Goal: Task Accomplishment & Management: Complete application form

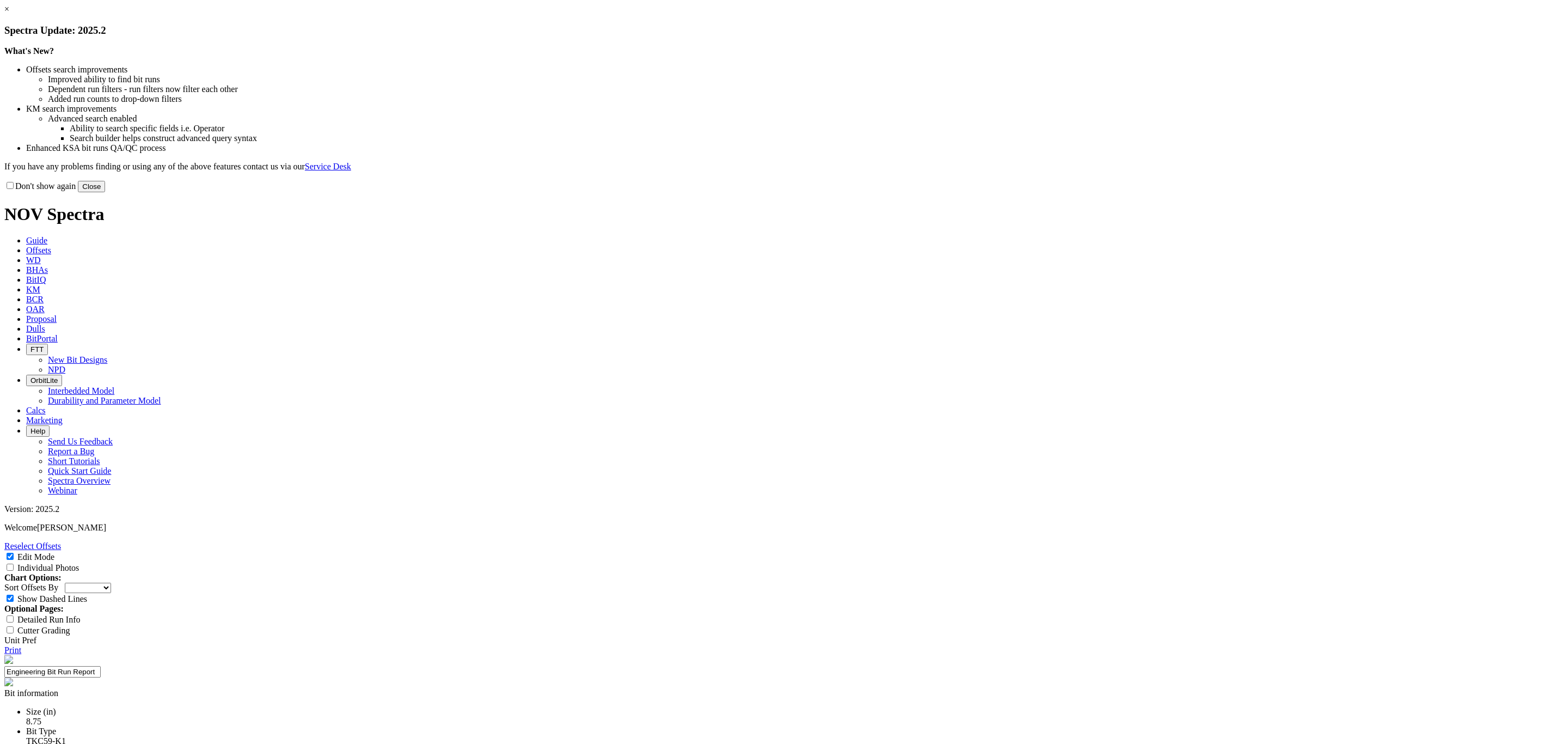
click at [105, 193] on button "Close" at bounding box center [91, 186] width 27 height 11
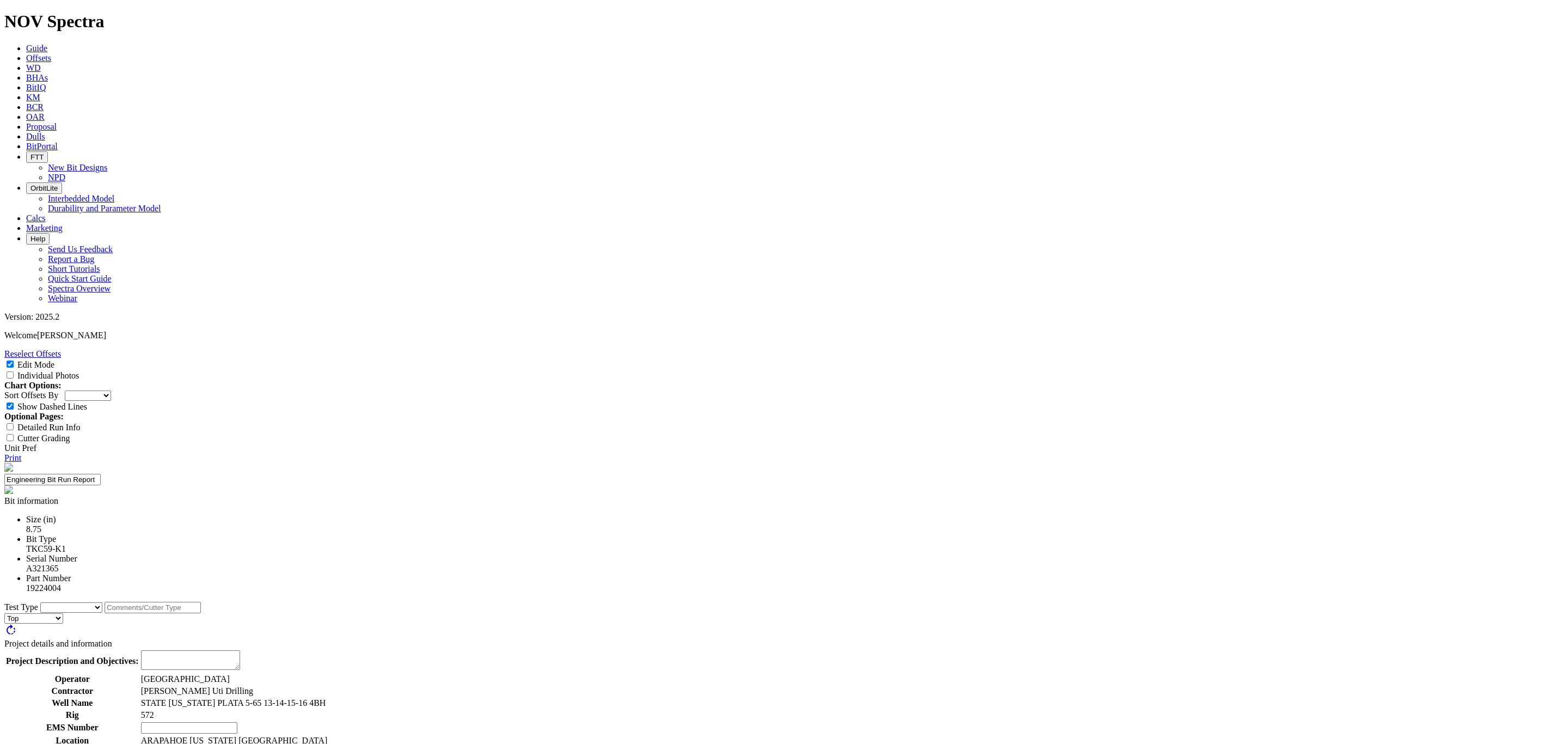
select select "number:1"
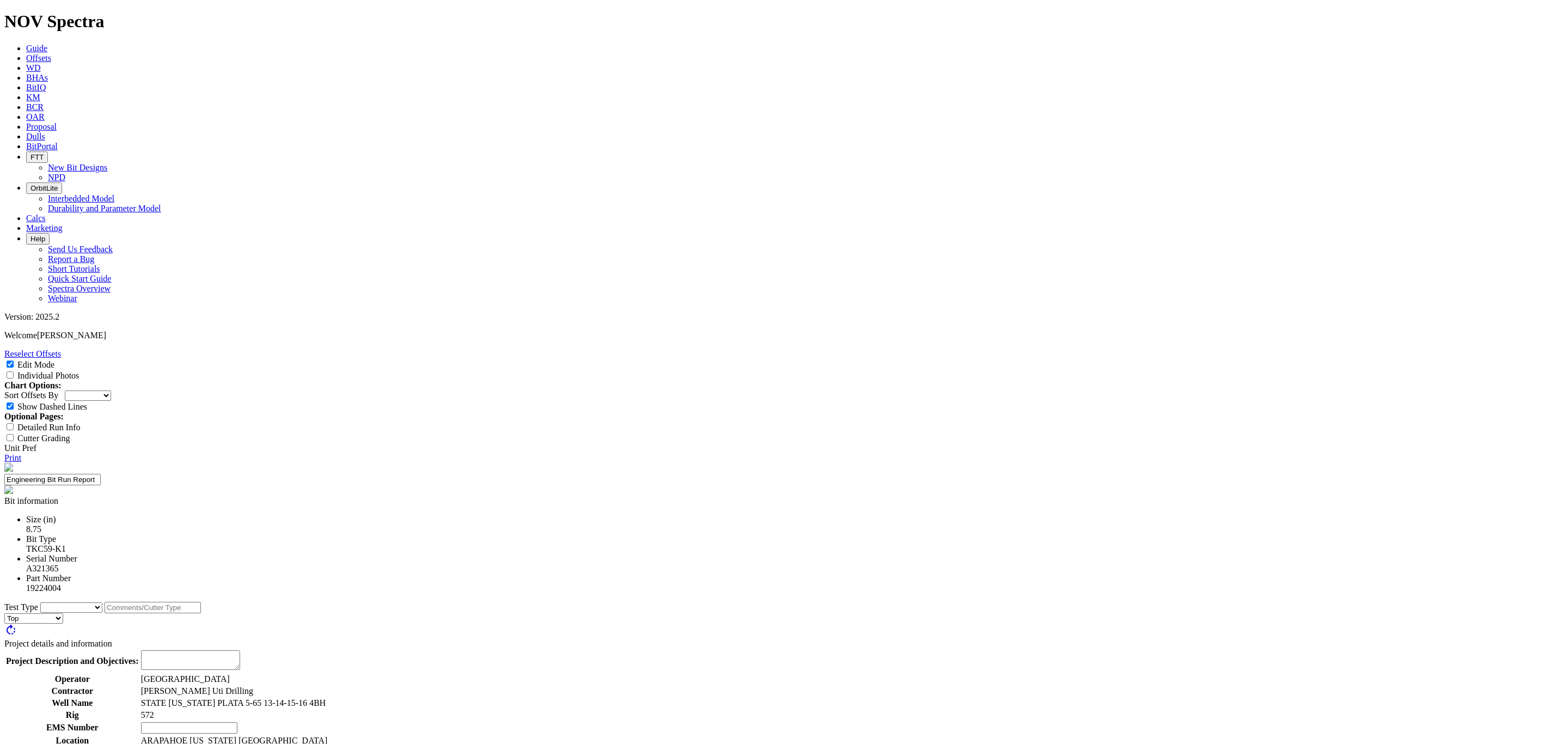
select select "number:0"
select select "string:BT"
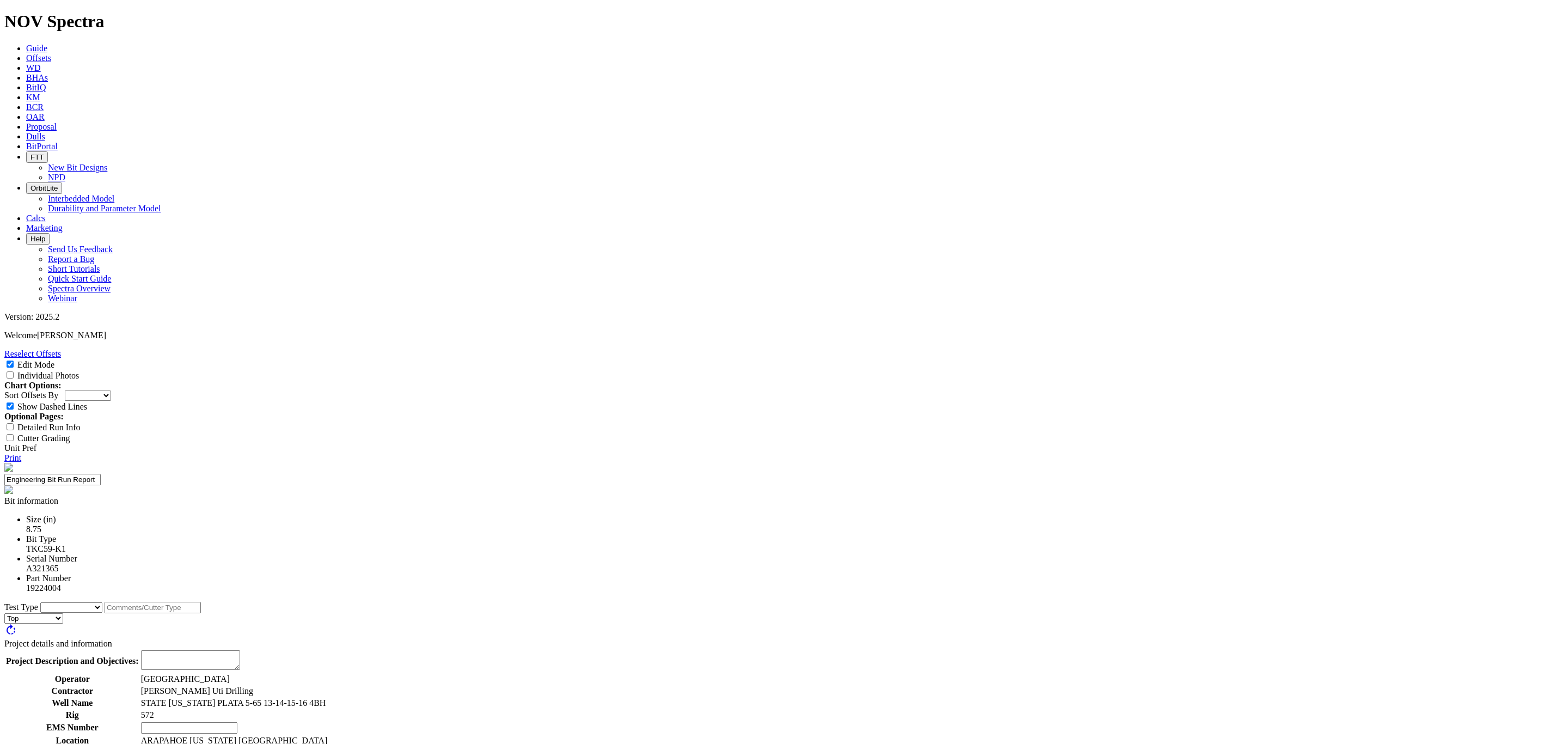
select select "string:BT"
select select "string:C"
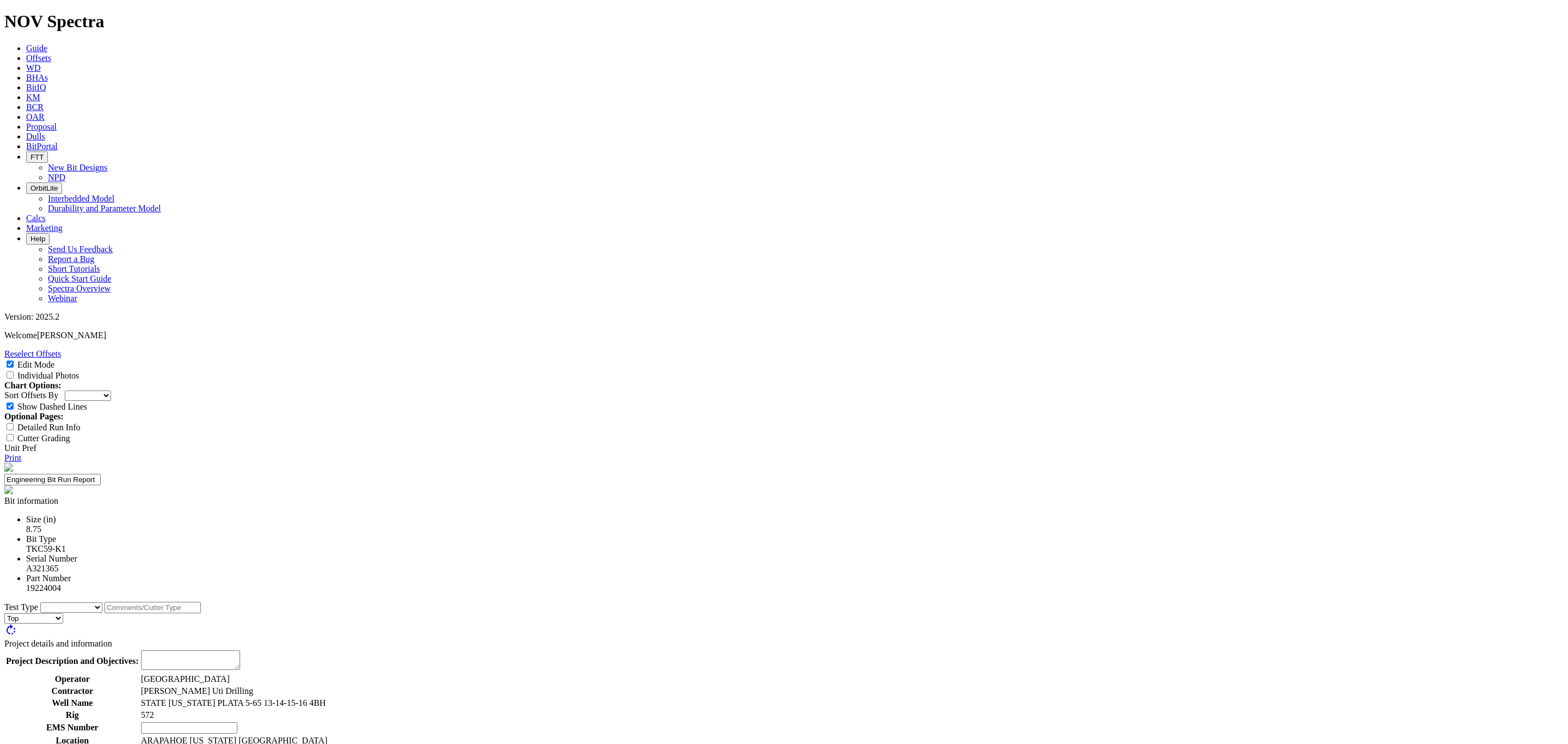
select select "string:C"
select select "string:X"
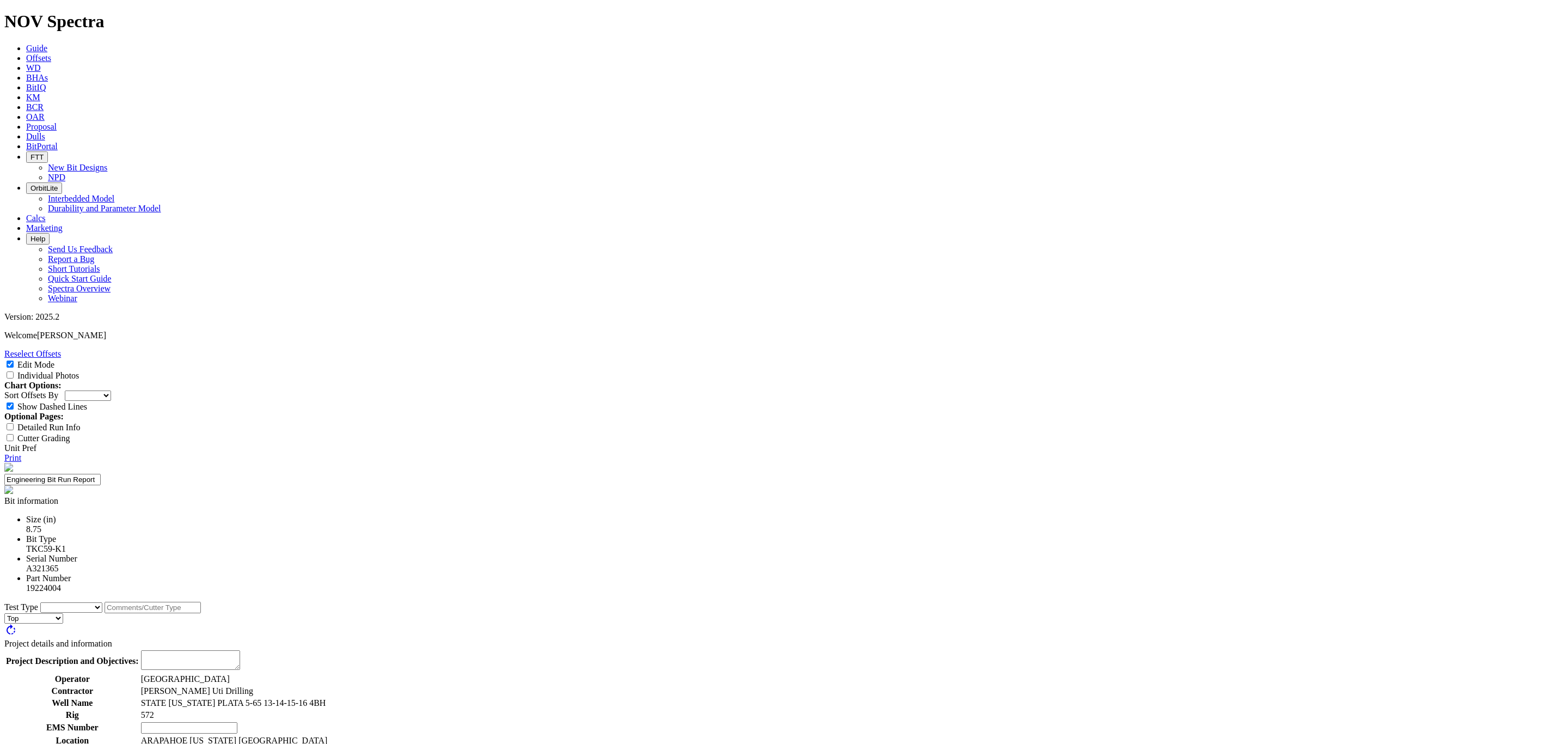
select select "string:I"
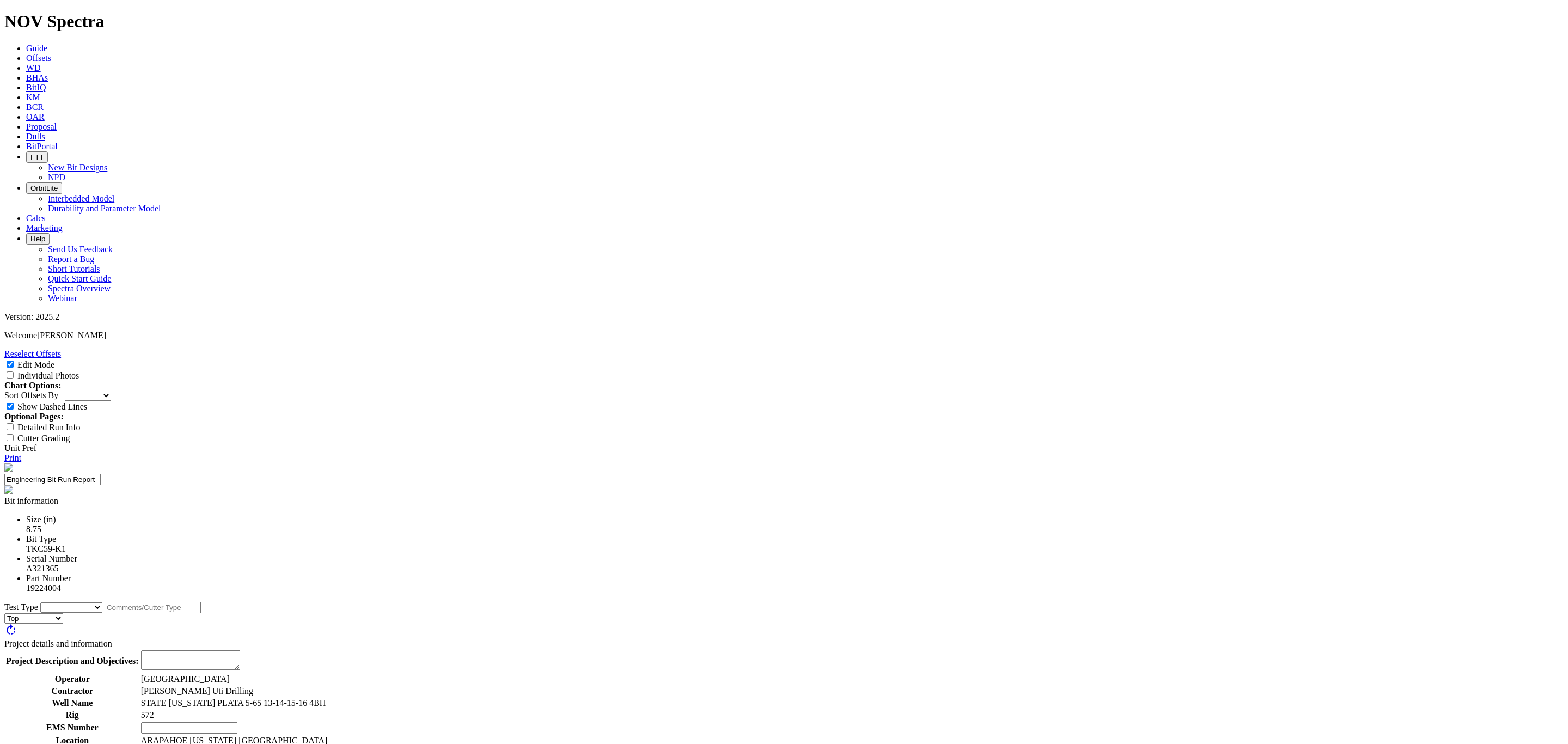
select select "string:NO"
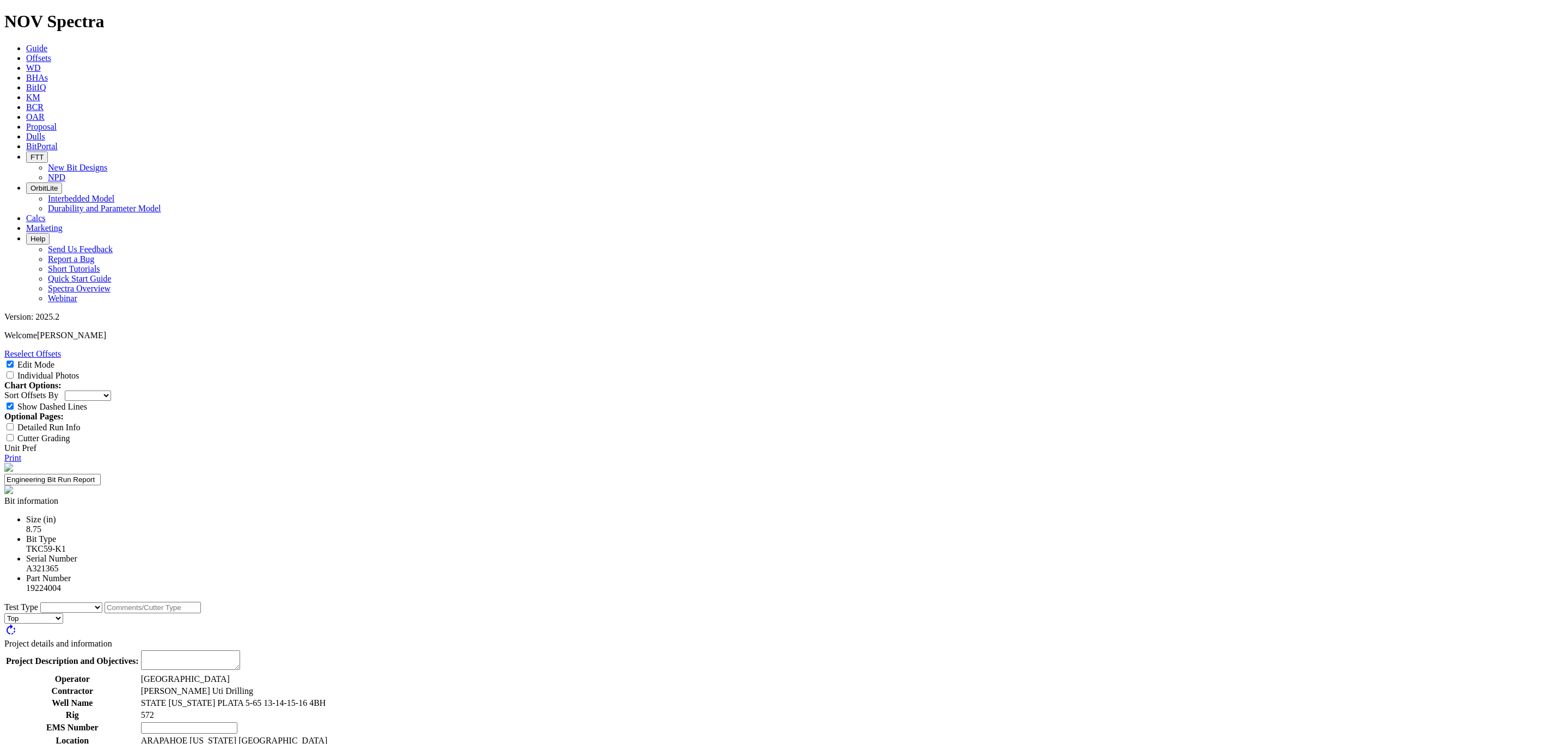
select select "string:TD"
click at [102, 603] on select "Cutter New Bit Design Bit Material Nozzle Other" at bounding box center [72, 608] width 62 height 11
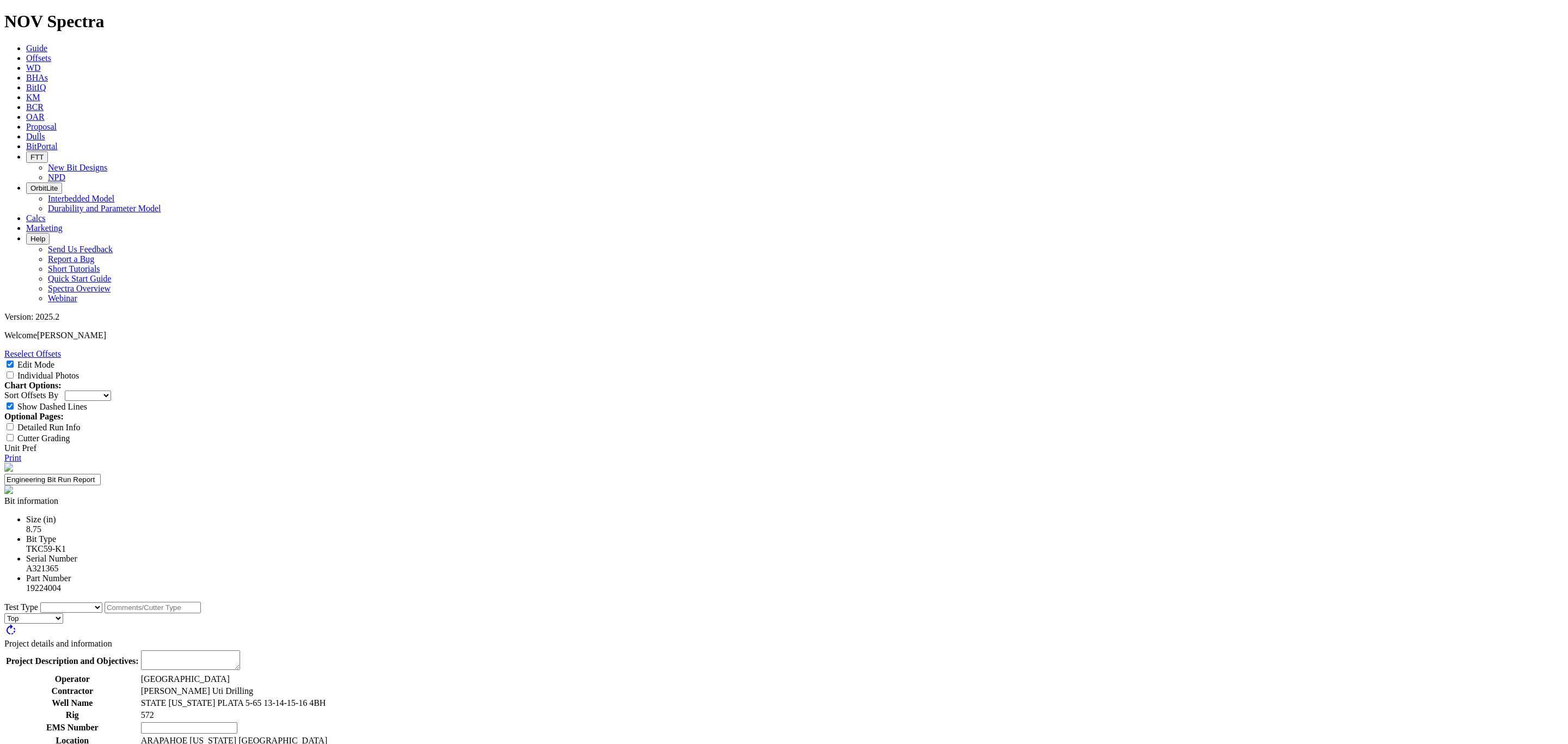
select select "New Bit Design"
click at [102, 603] on select "Cutter New Bit Design Bit Material Nozzle Other" at bounding box center [72, 608] width 62 height 11
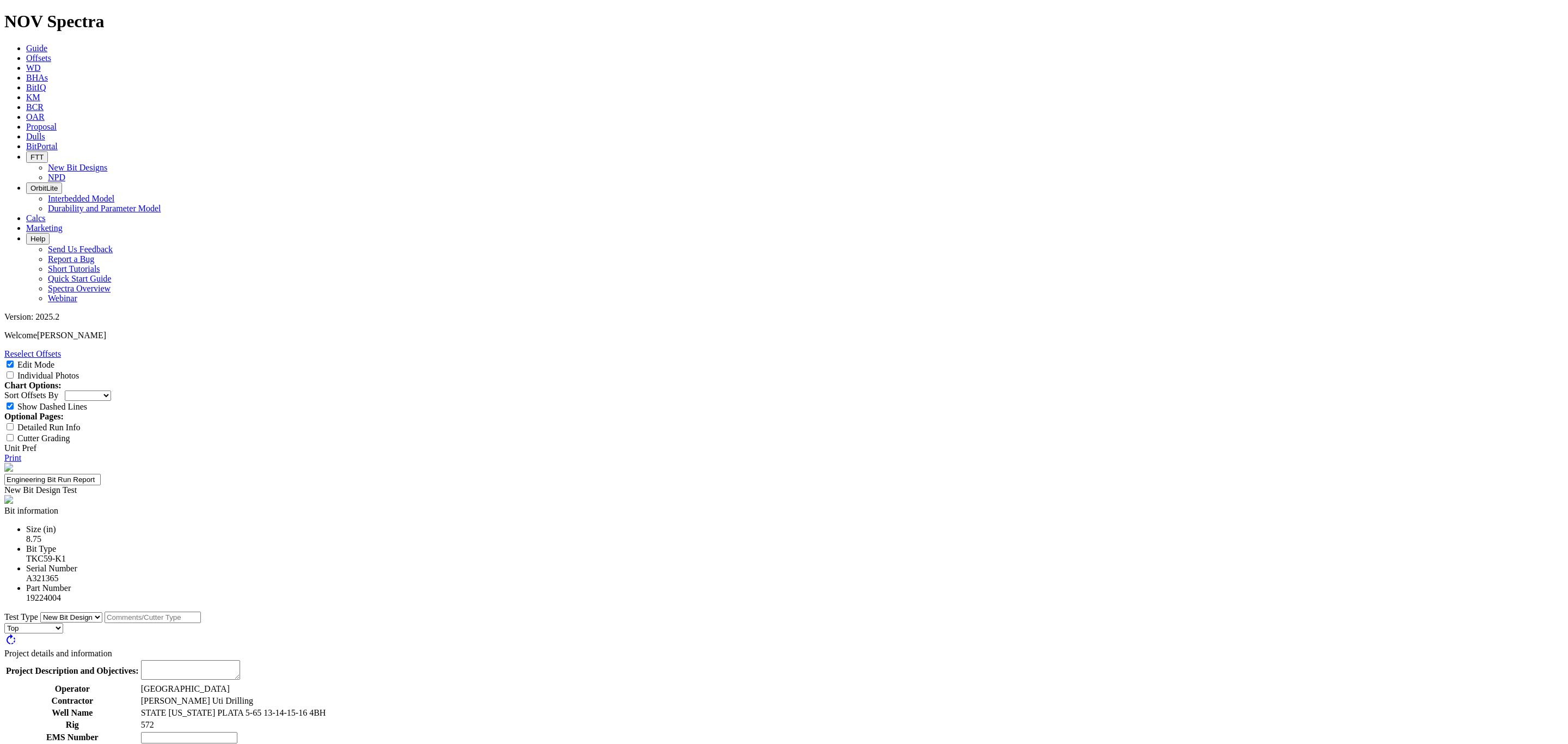
click at [201, 611] on input "text" at bounding box center [152, 617] width 96 height 11
click at [240, 660] on textarea at bounding box center [191, 670] width 99 height 19
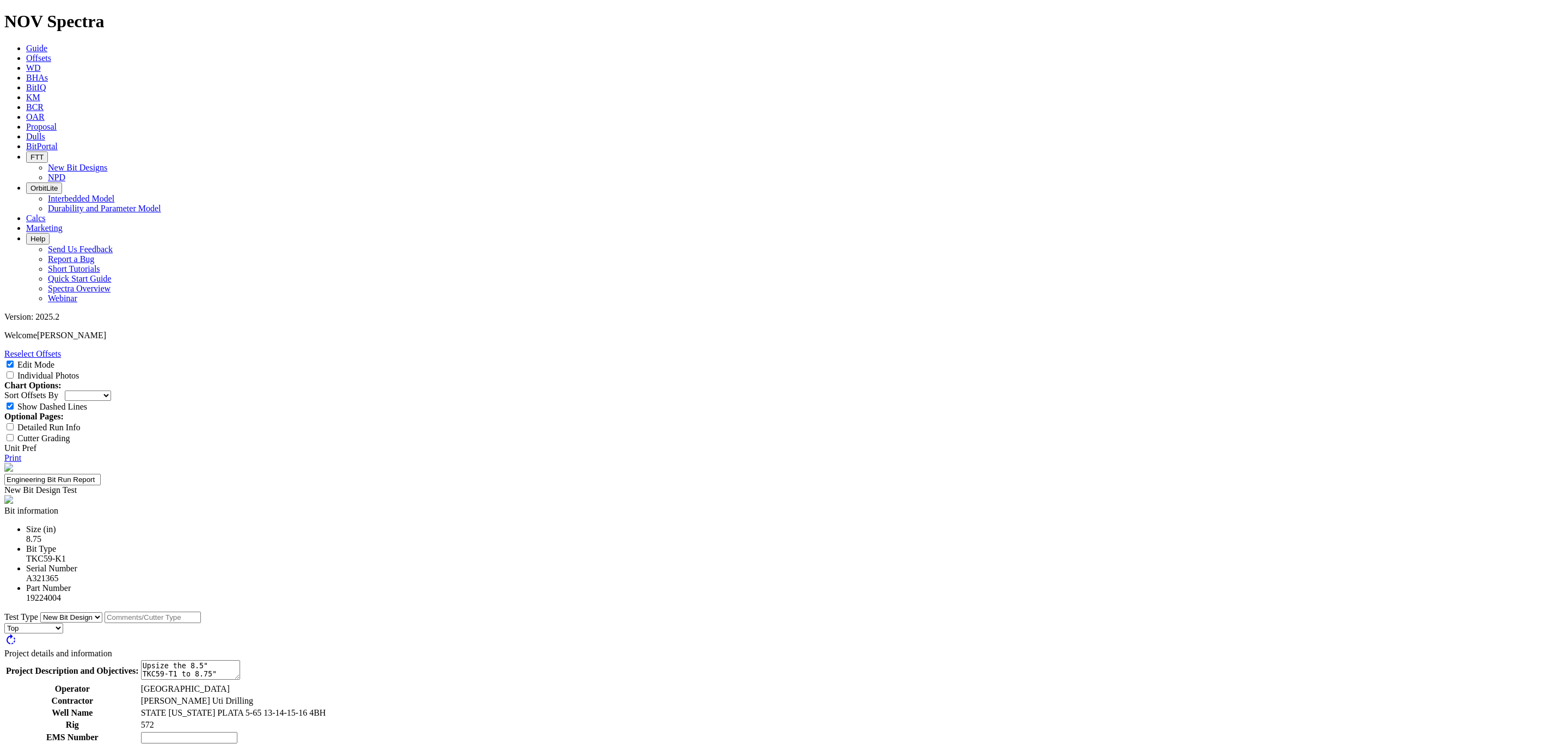
type textarea "Upsize the 8.5" TKC59-T1 to 8.75""
click at [238, 732] on input "text" at bounding box center [189, 737] width 96 height 11
paste input "25-0426"
type input "25-0426"
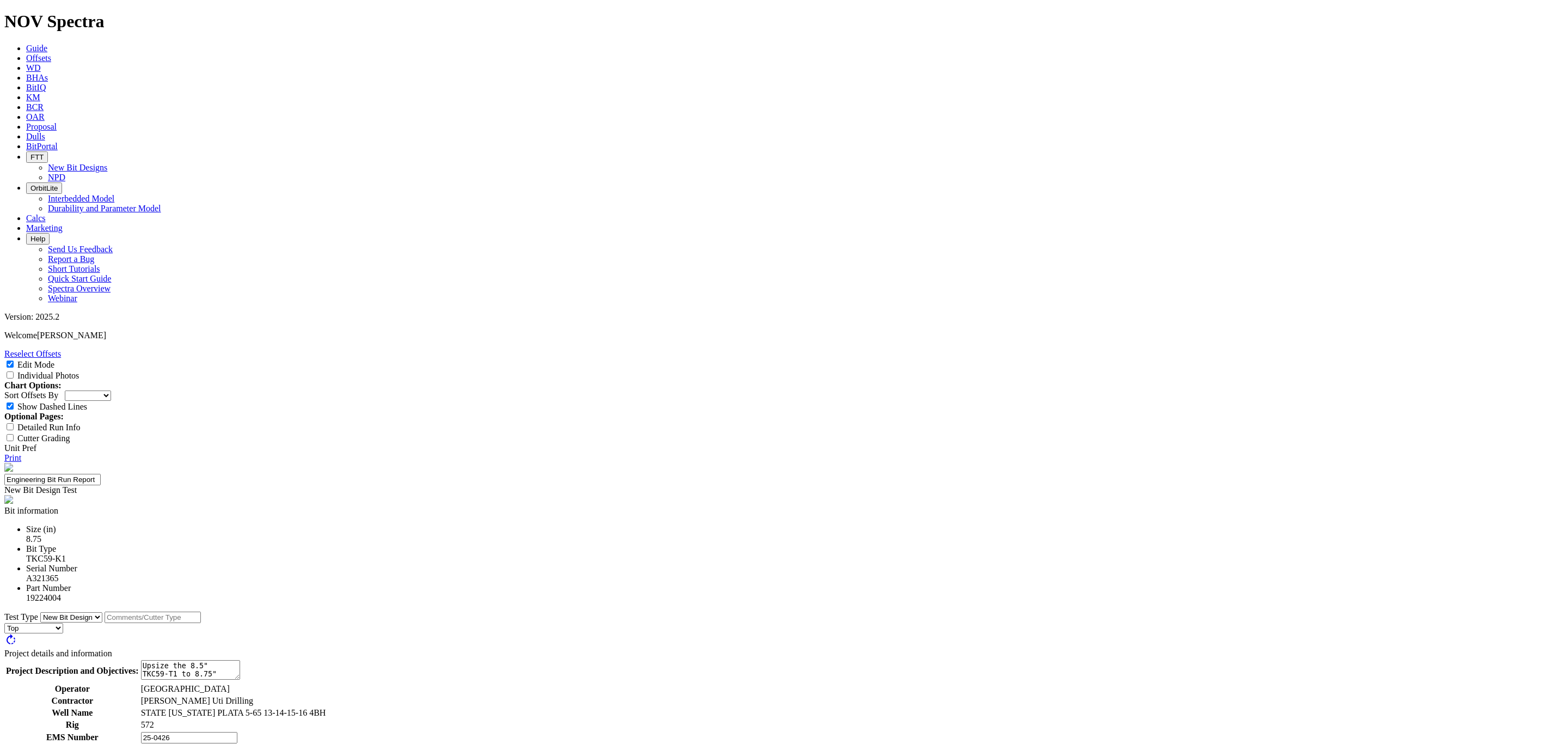
type input "1"
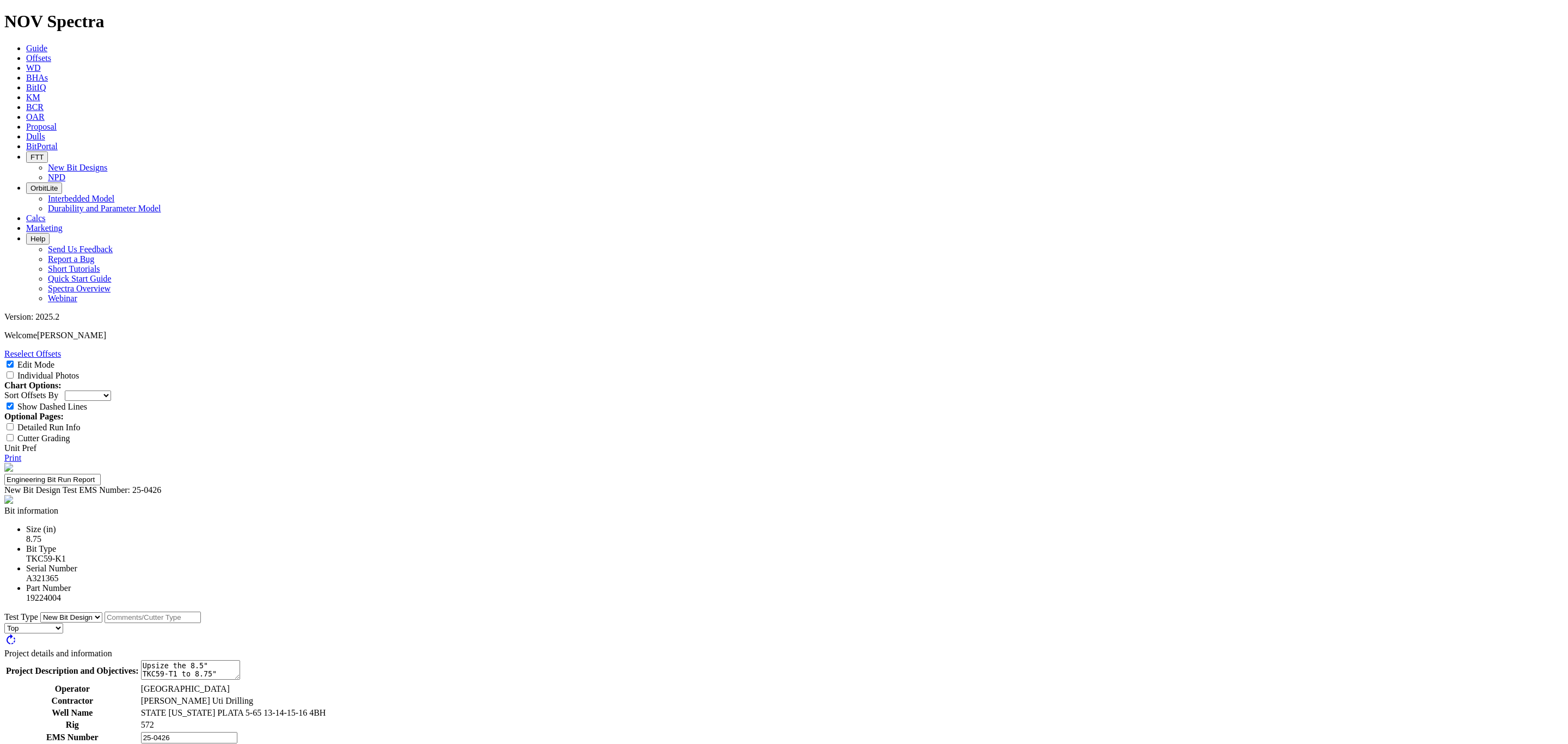
type input "[PERSON_NAME]"
type input "NA"
click at [201, 611] on input "text" at bounding box center [152, 617] width 96 height 11
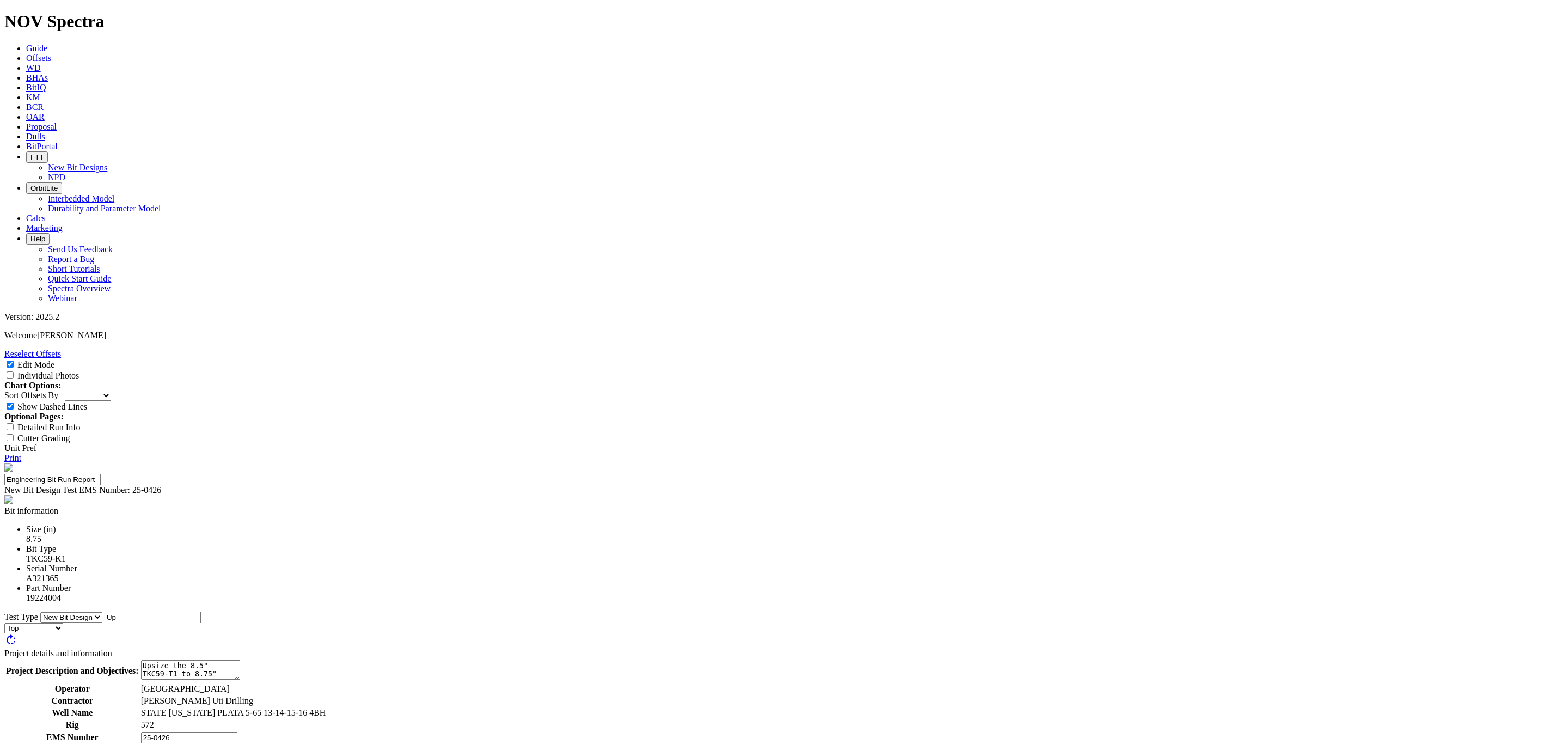
type input "U"
type input "Forward Star 8.75""
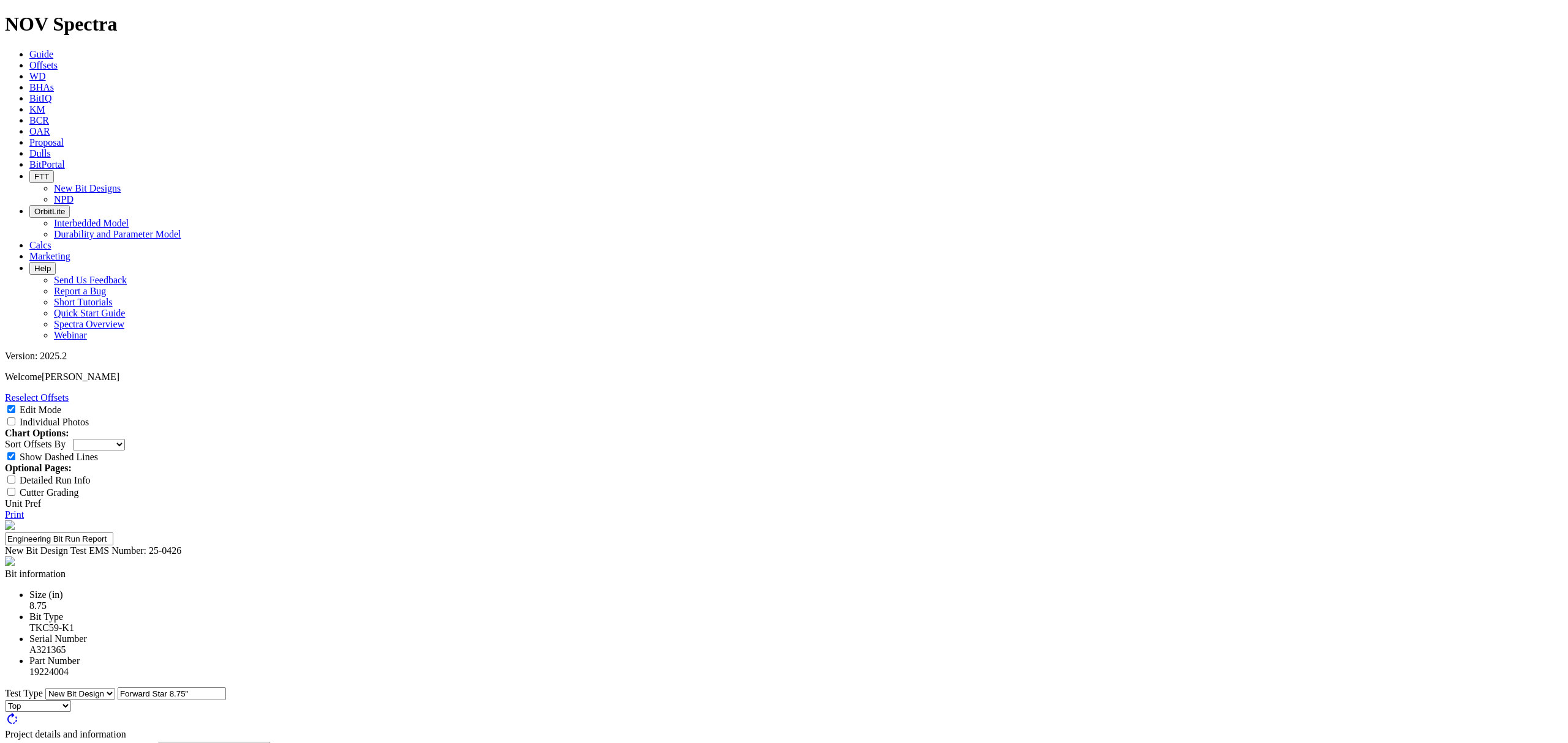
type textarea "The run was competitive to offsets, but failed to really pull away. The top hol…"
type textarea "B1C1 was overloaded and broke mid way through the run. This can be inferred via…"
click at [15, 417] on input "Individual Photos" at bounding box center [11, 421] width 8 height 8
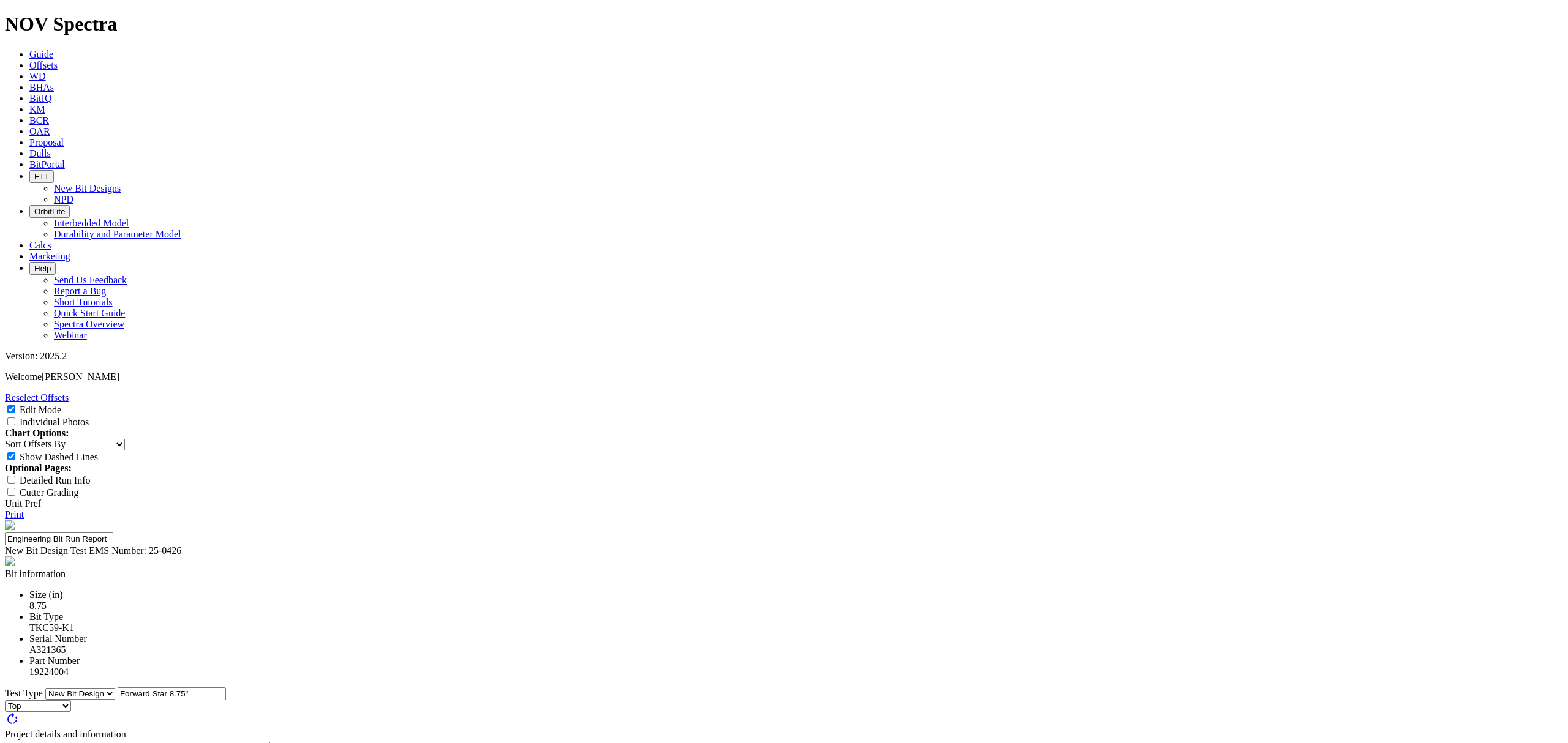
checkbox input "true"
click at [24, 510] on link "Print" at bounding box center [14, 515] width 19 height 10
